Goal: Task Accomplishment & Management: Manage account settings

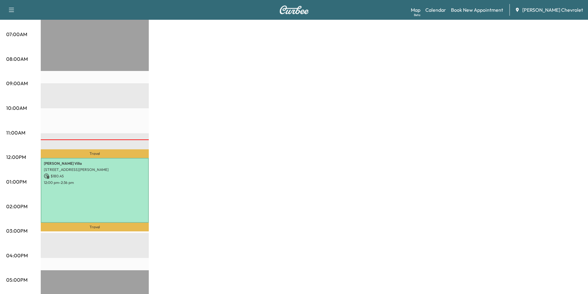
scroll to position [154, 0]
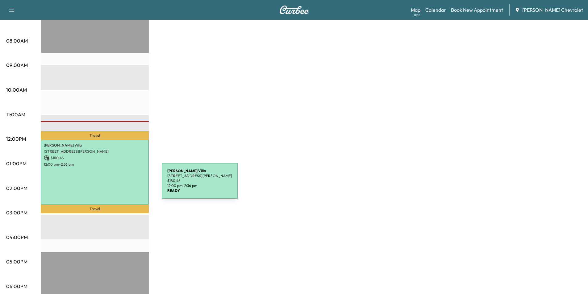
click at [116, 184] on div "[PERSON_NAME] [STREET_ADDRESS][PERSON_NAME] $ 180.45 12:00 pm - 2:36 pm" at bounding box center [95, 172] width 108 height 65
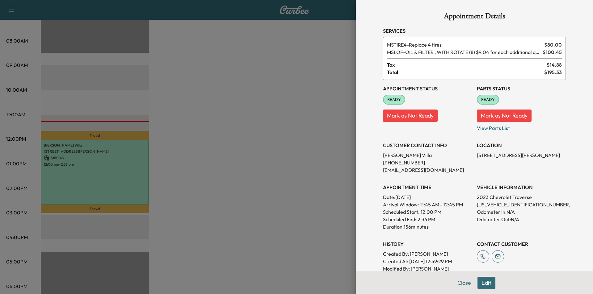
drag, startPoint x: 281, startPoint y: 61, endPoint x: 283, endPoint y: 58, distance: 3.7
click at [282, 59] on div at bounding box center [296, 147] width 593 height 294
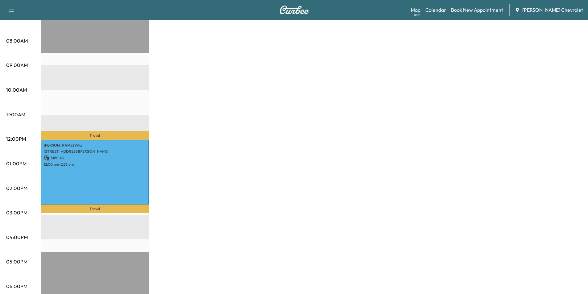
click at [420, 12] on link "Map Beta" at bounding box center [416, 9] width 10 height 7
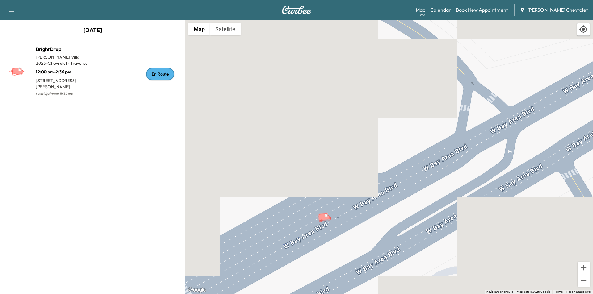
click at [445, 11] on link "Calendar" at bounding box center [440, 9] width 21 height 7
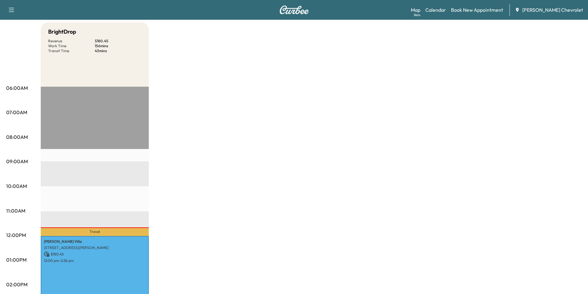
scroll to position [123, 0]
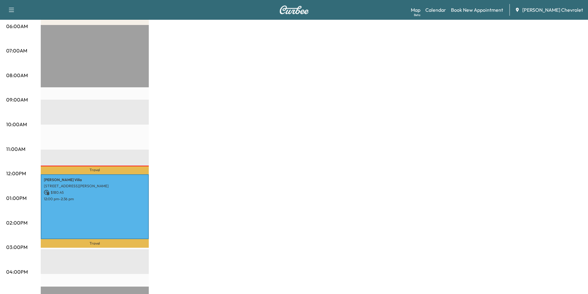
scroll to position [123, 0]
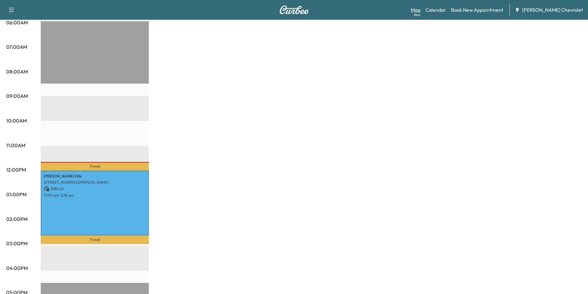
click at [420, 11] on link "Map Beta" at bounding box center [416, 9] width 10 height 7
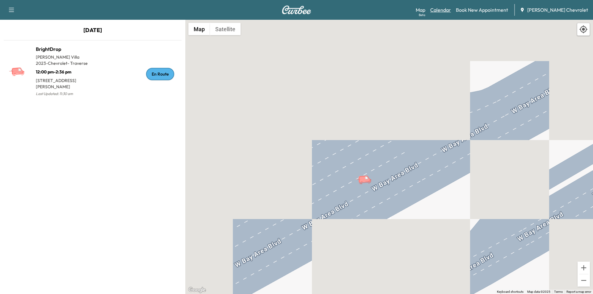
click at [451, 11] on link "Calendar" at bounding box center [440, 9] width 21 height 7
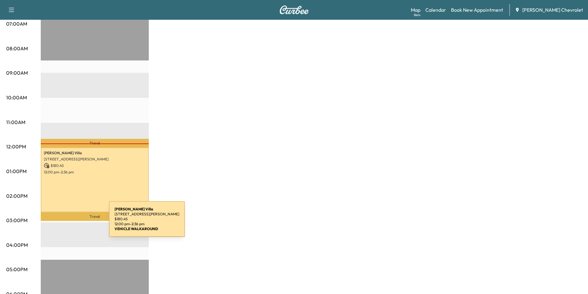
scroll to position [154, 0]
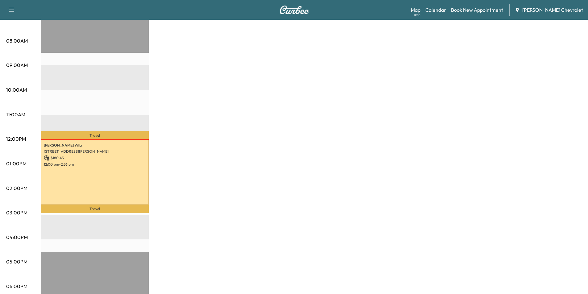
click at [479, 10] on link "Book New Appointment" at bounding box center [477, 9] width 52 height 7
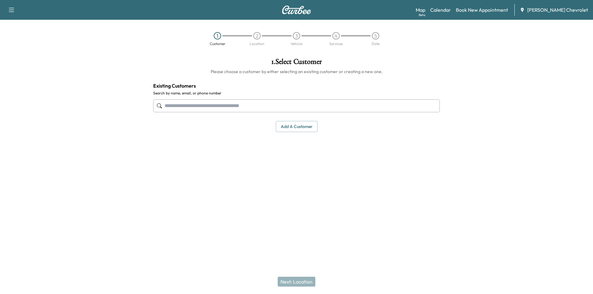
click at [189, 107] on input "text" at bounding box center [296, 105] width 286 height 13
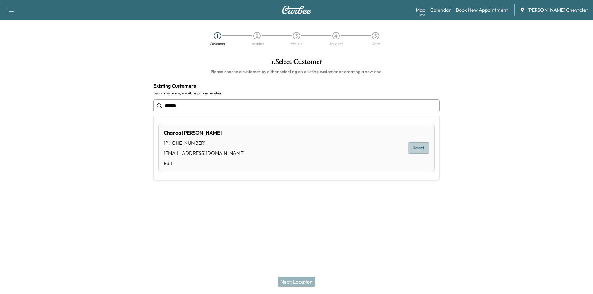
click at [419, 148] on button "Select" at bounding box center [418, 147] width 21 height 11
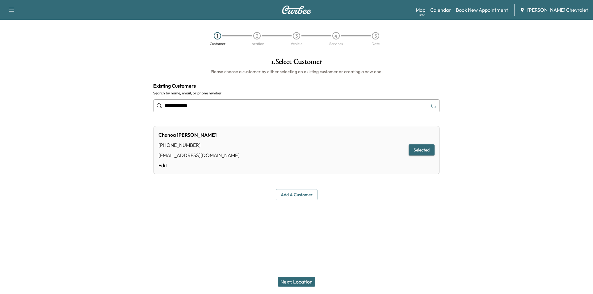
type input "**********"
click at [297, 279] on button "Next: Location" at bounding box center [297, 282] width 38 height 10
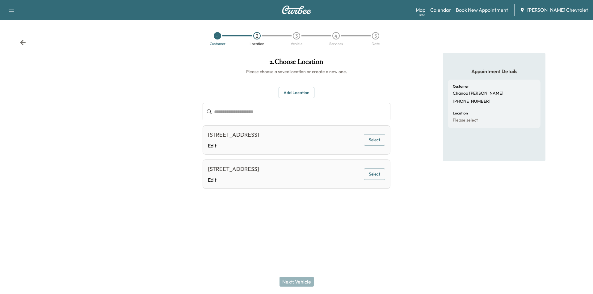
click at [451, 10] on link "Calendar" at bounding box center [440, 9] width 21 height 7
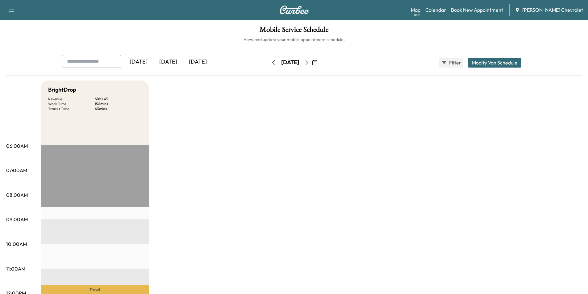
click at [309, 61] on icon "button" at bounding box center [306, 62] width 5 height 5
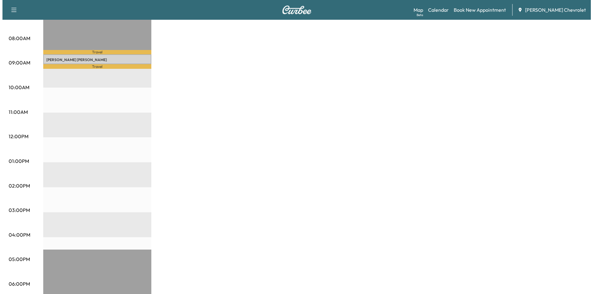
scroll to position [132, 0]
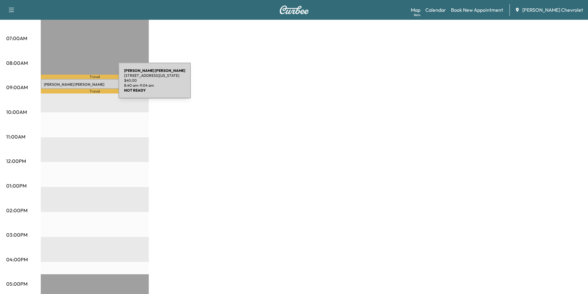
click at [72, 84] on p "Kathy Mcdonald" at bounding box center [95, 84] width 102 height 5
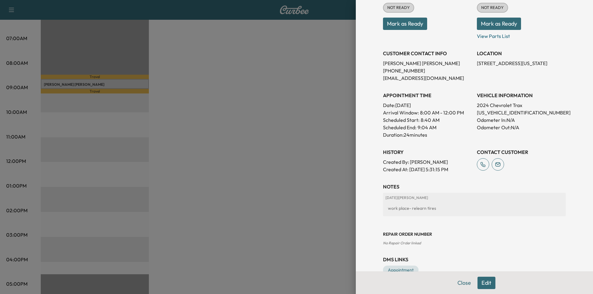
scroll to position [100, 0]
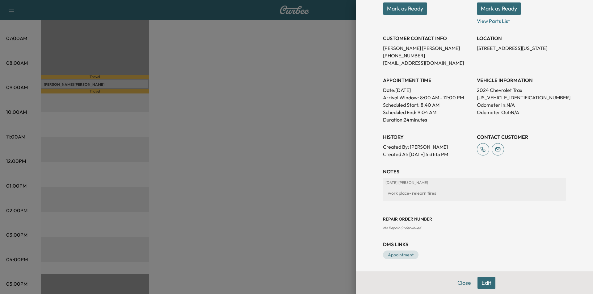
click at [490, 283] on button "Edit" at bounding box center [486, 283] width 18 height 12
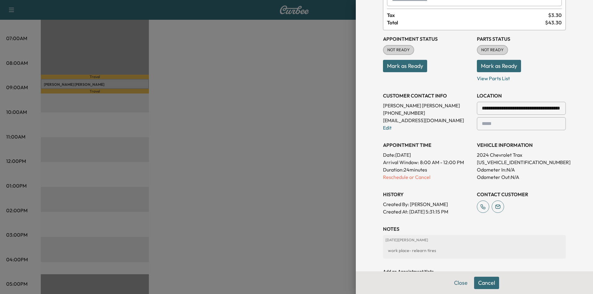
scroll to position [51, 0]
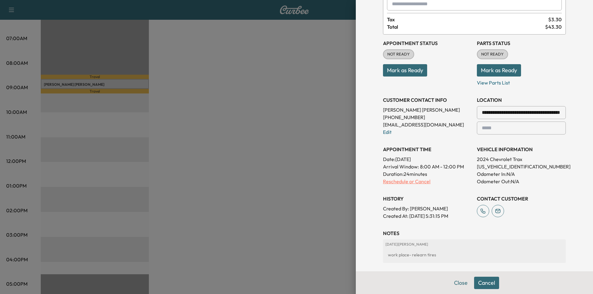
click at [420, 181] on p "Reschedule or Cancel" at bounding box center [427, 181] width 89 height 7
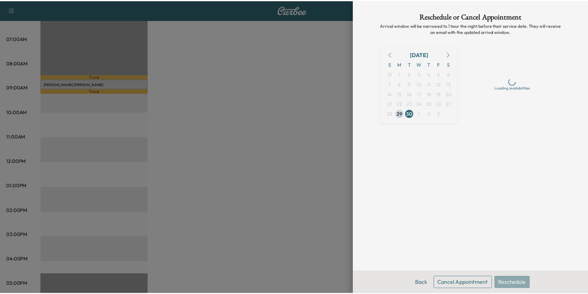
scroll to position [0, 0]
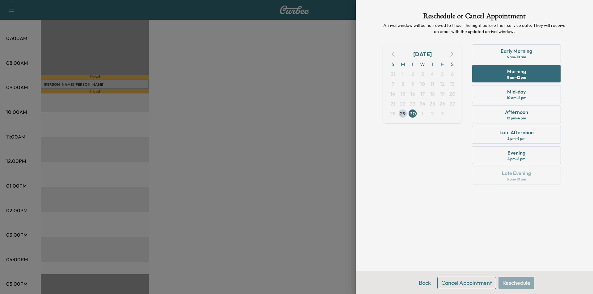
click at [473, 283] on button "Cancel Appointment" at bounding box center [466, 283] width 59 height 12
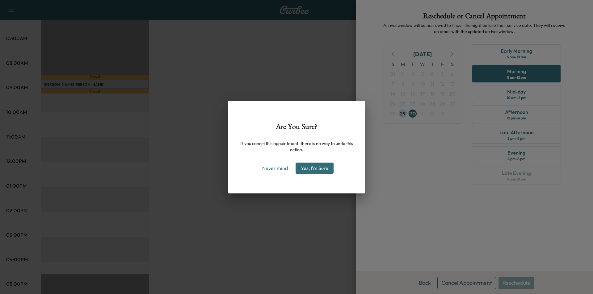
click at [315, 171] on button "Yes, I'm Sure" at bounding box center [314, 168] width 38 height 11
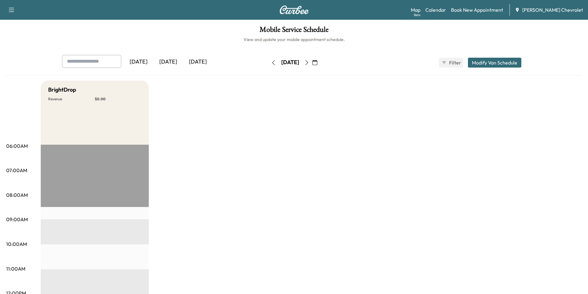
click at [165, 60] on div "[DATE]" at bounding box center [168, 62] width 30 height 14
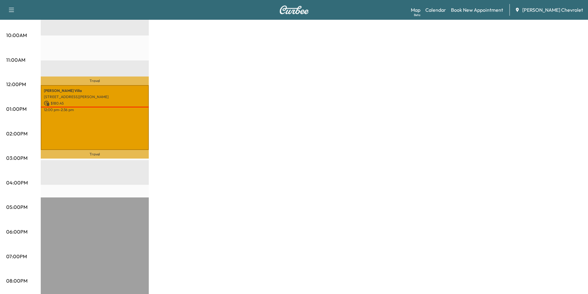
scroll to position [132, 0]
